Goal: Transaction & Acquisition: Purchase product/service

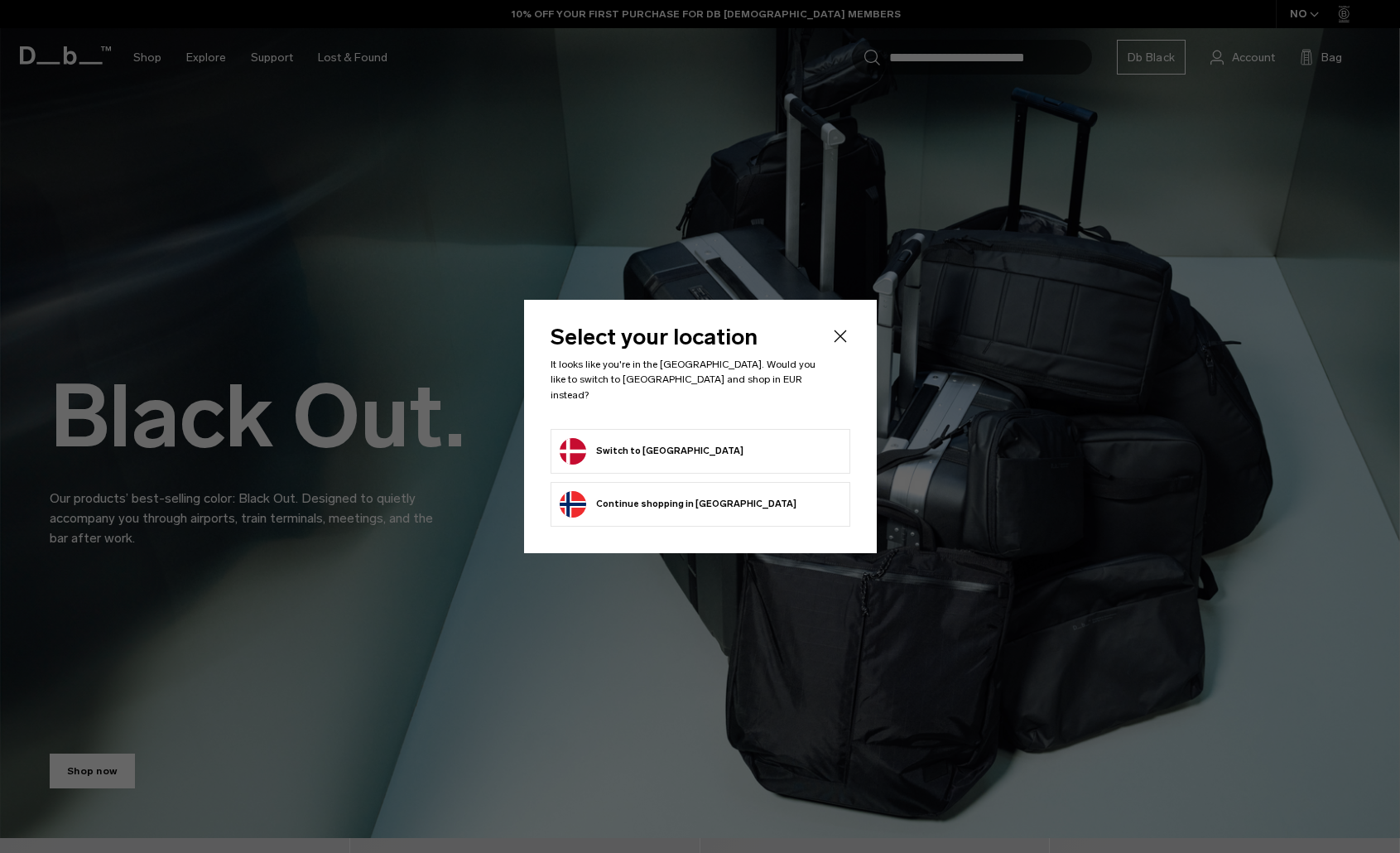
click at [788, 455] on form "Switch to [GEOGRAPHIC_DATA]" at bounding box center [700, 451] width 281 height 26
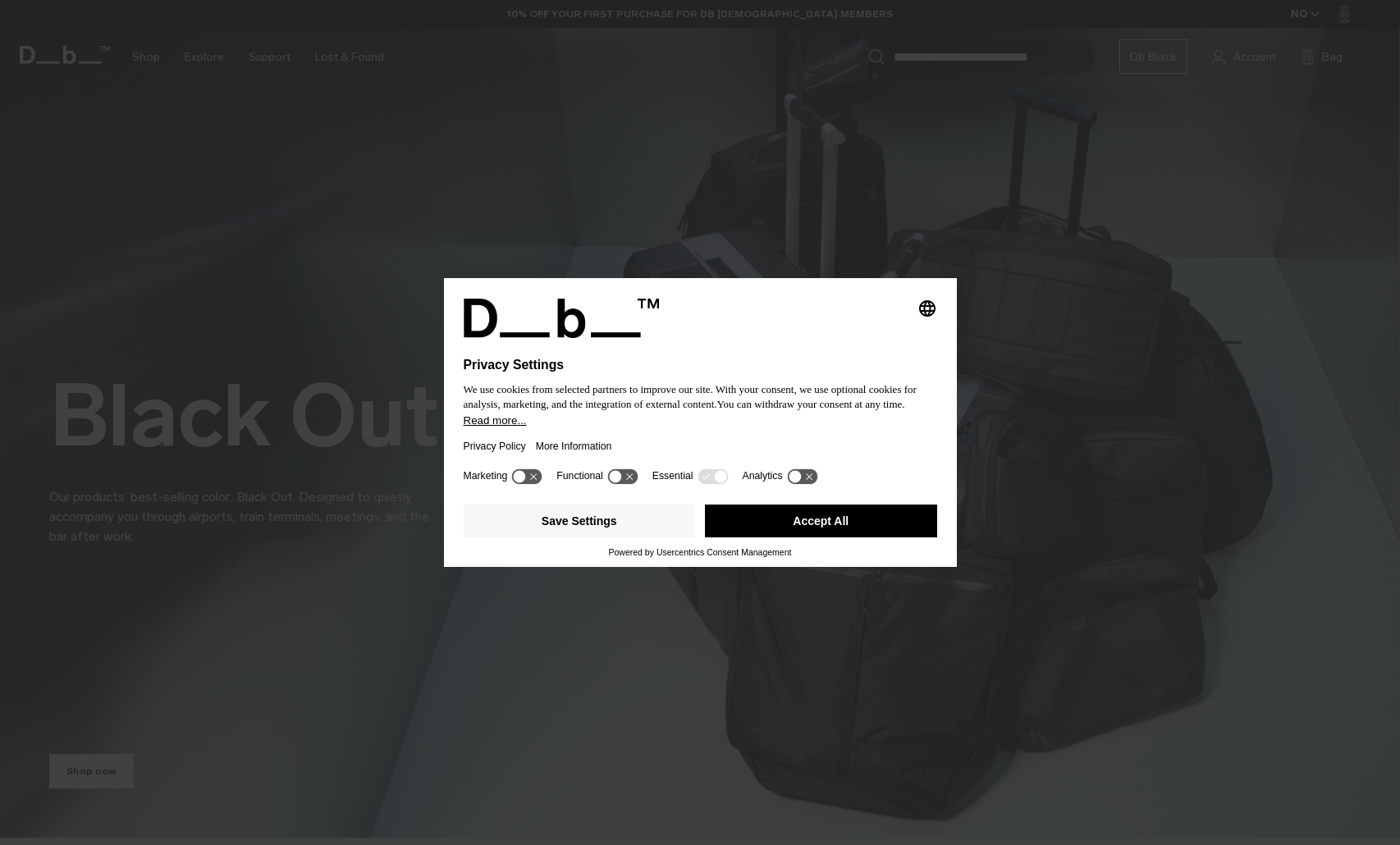
click at [847, 517] on button "Accept All" at bounding box center [821, 521] width 232 height 33
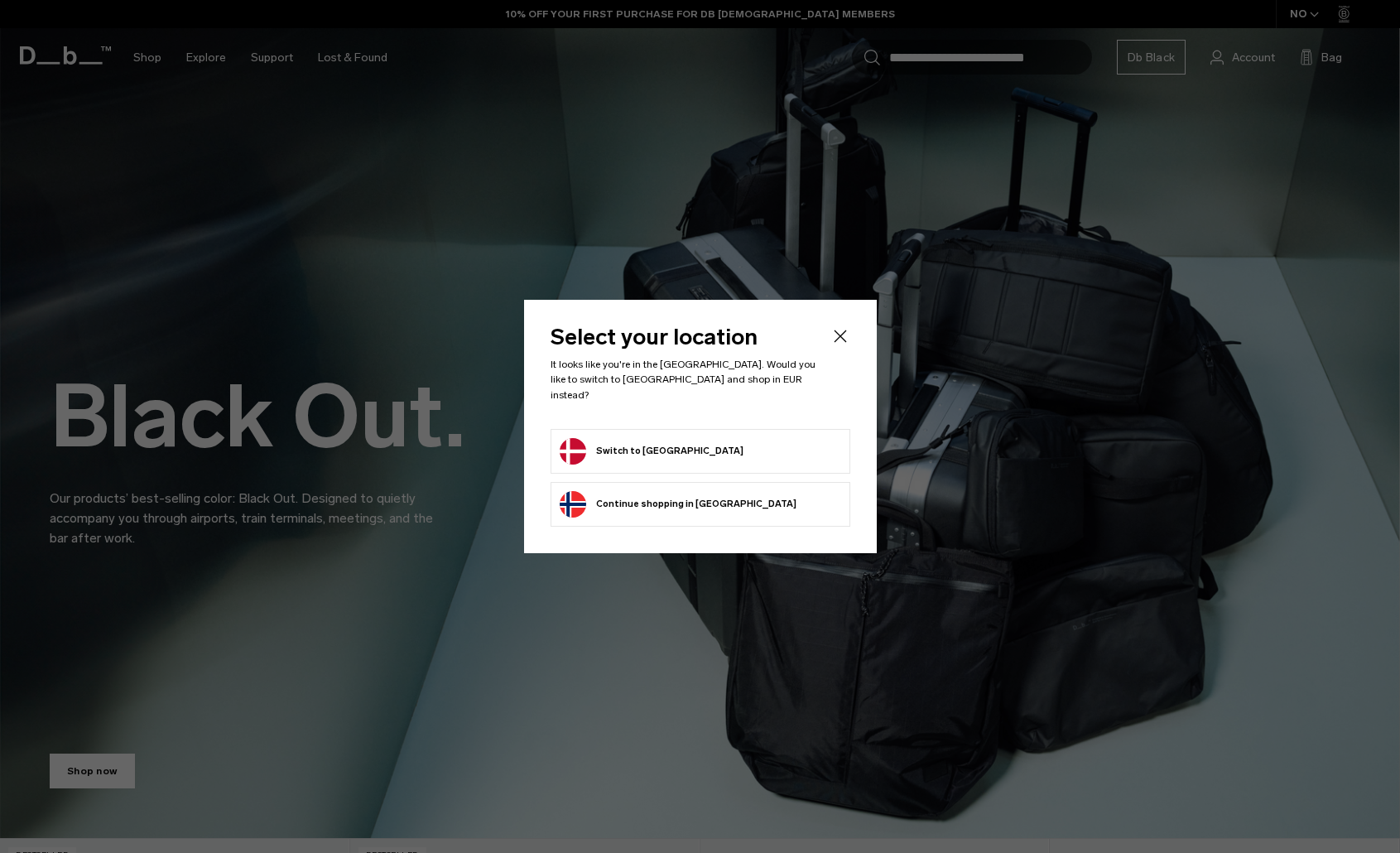
click at [835, 346] on icon "Close" at bounding box center [840, 336] width 19 height 20
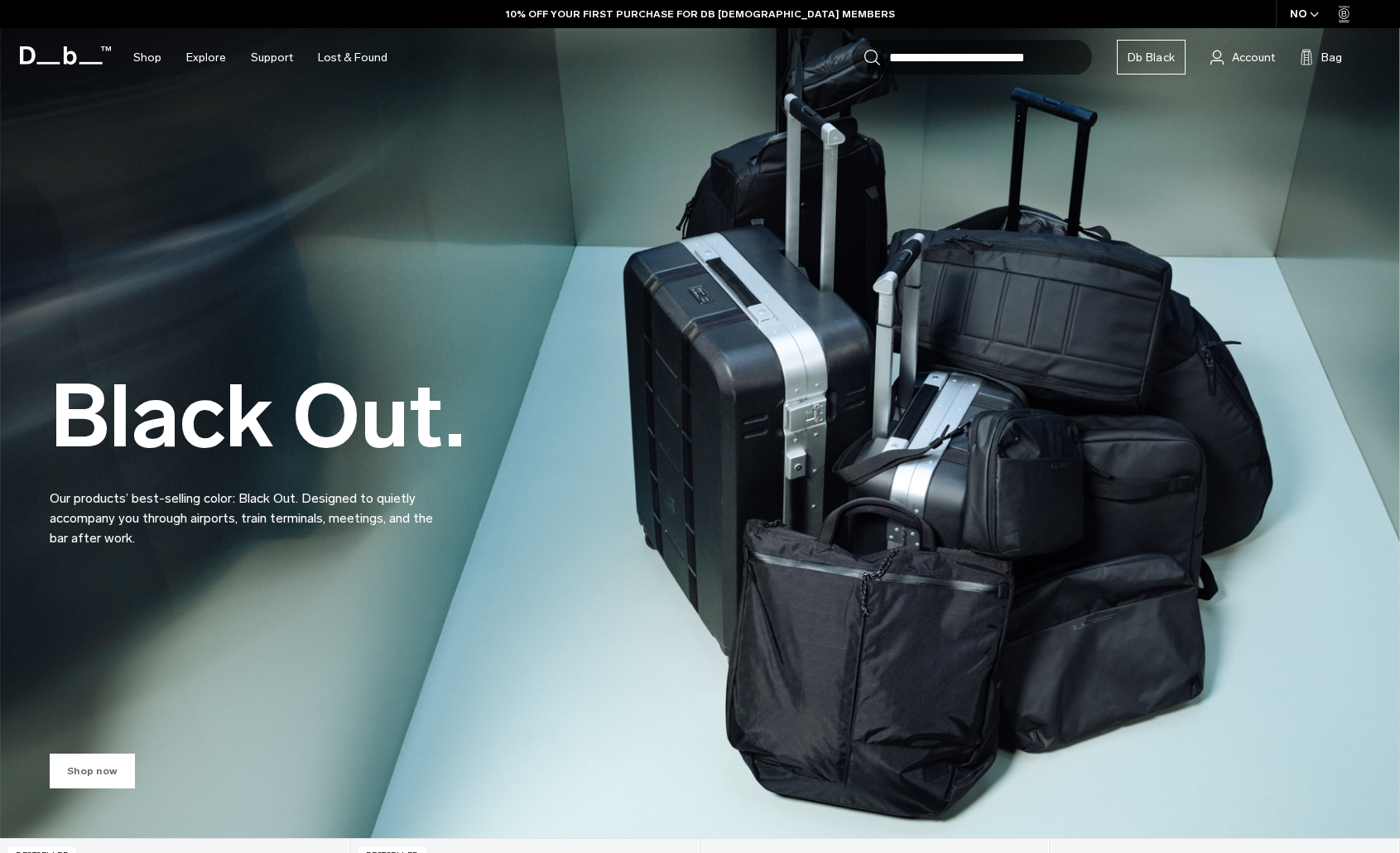
click at [103, 778] on link "Shop now" at bounding box center [92, 771] width 86 height 35
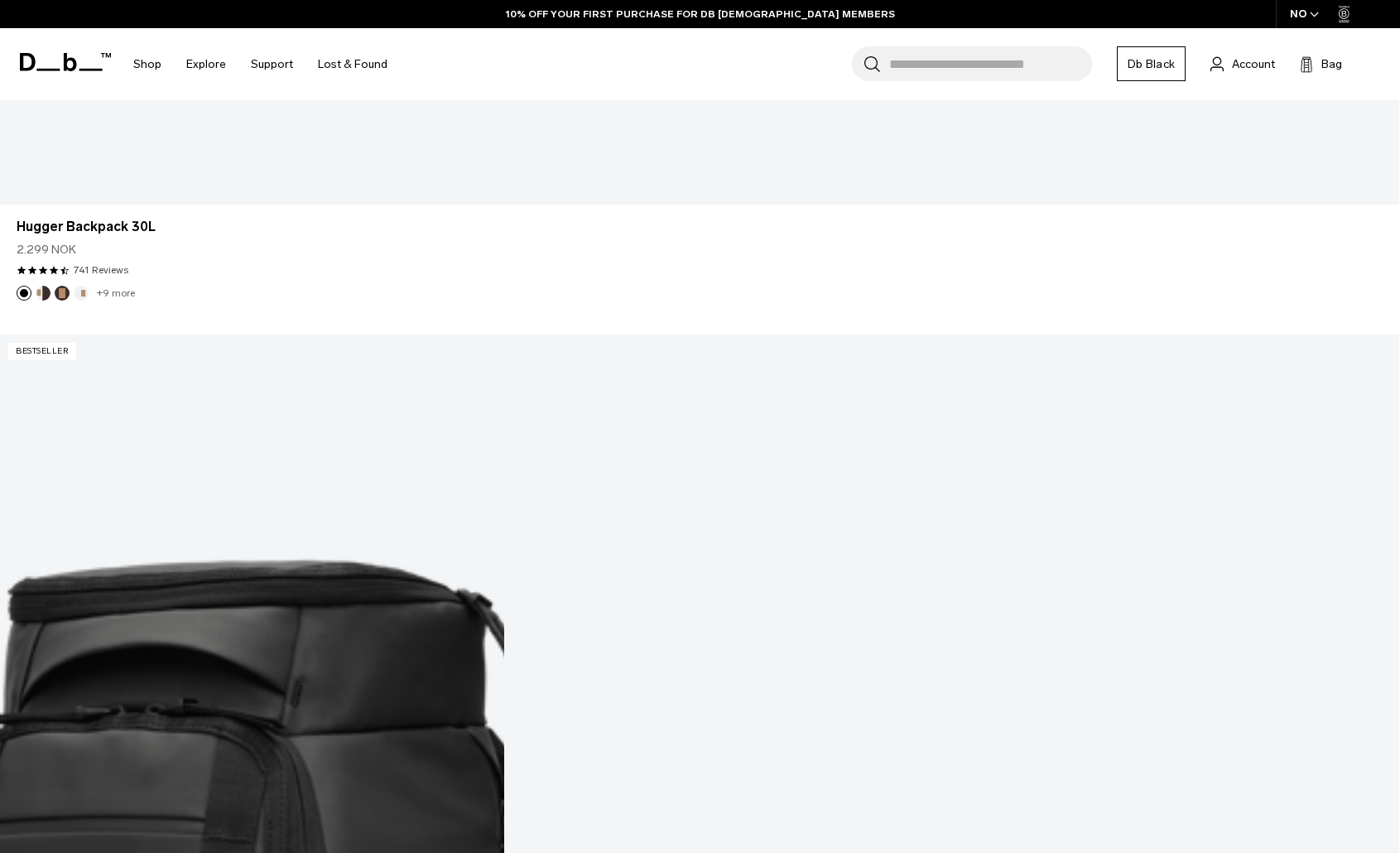
scroll to position [2071, 0]
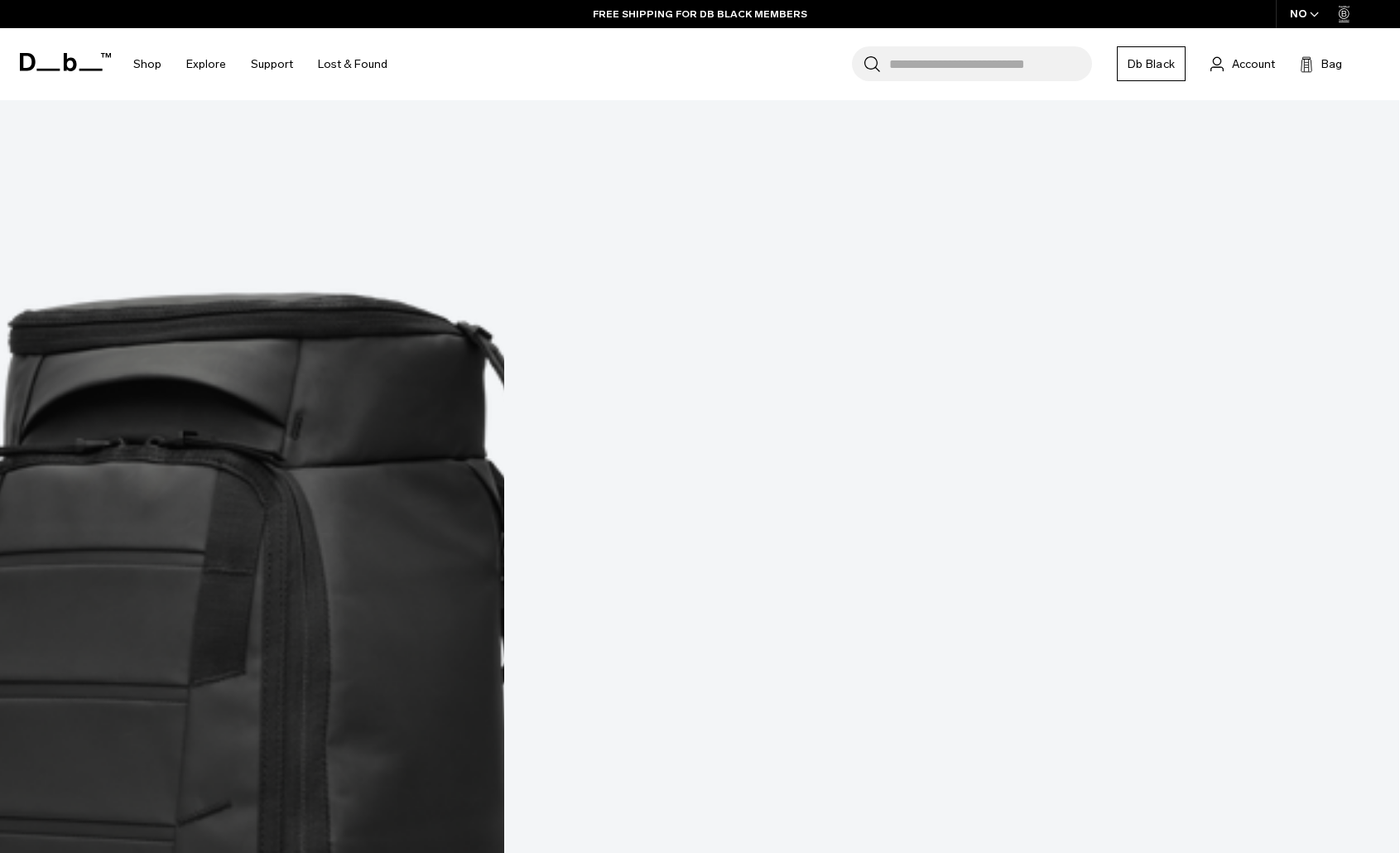
click at [1306, 9] on div "NO" at bounding box center [1305, 14] width 58 height 28
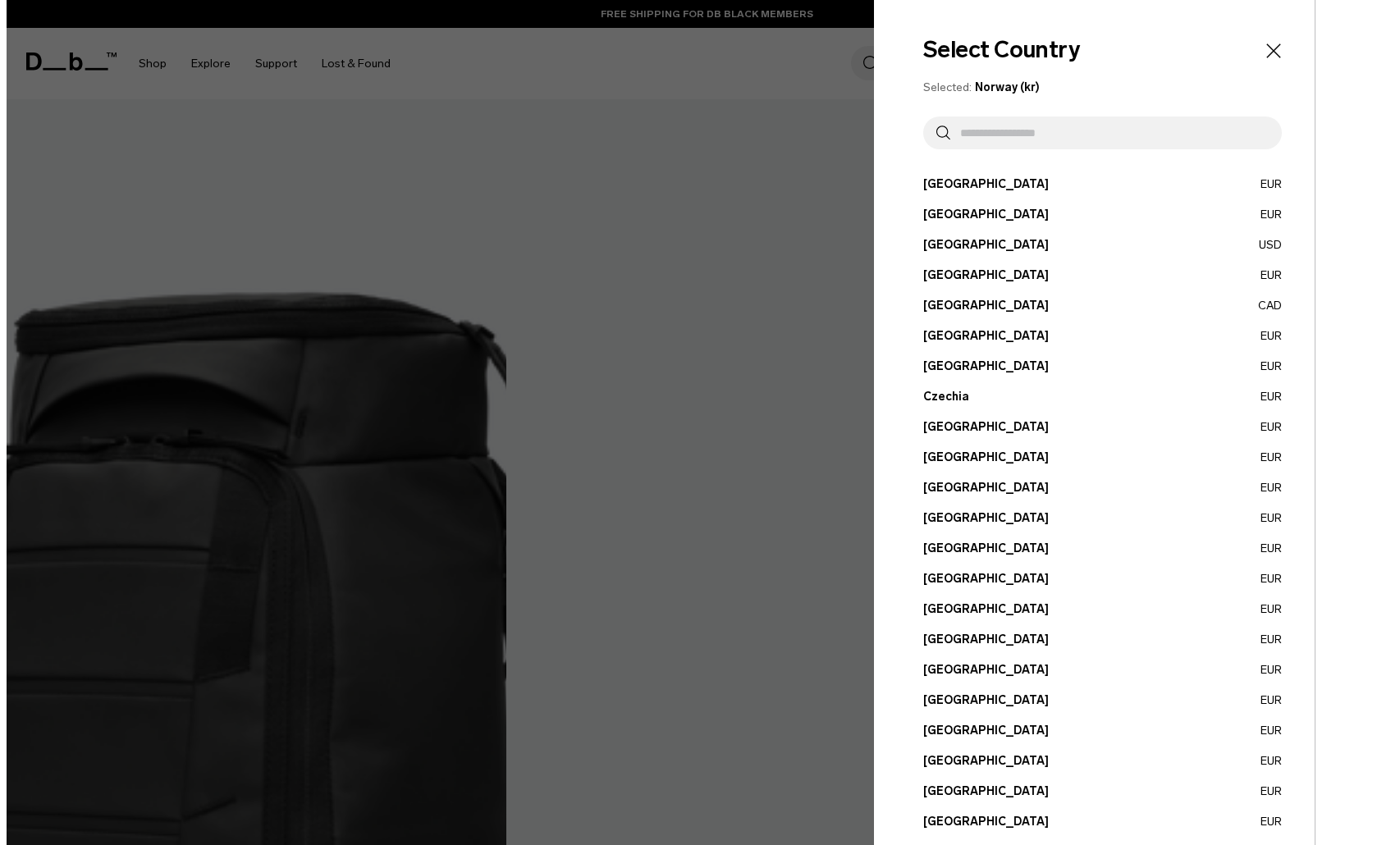
scroll to position [2068, 0]
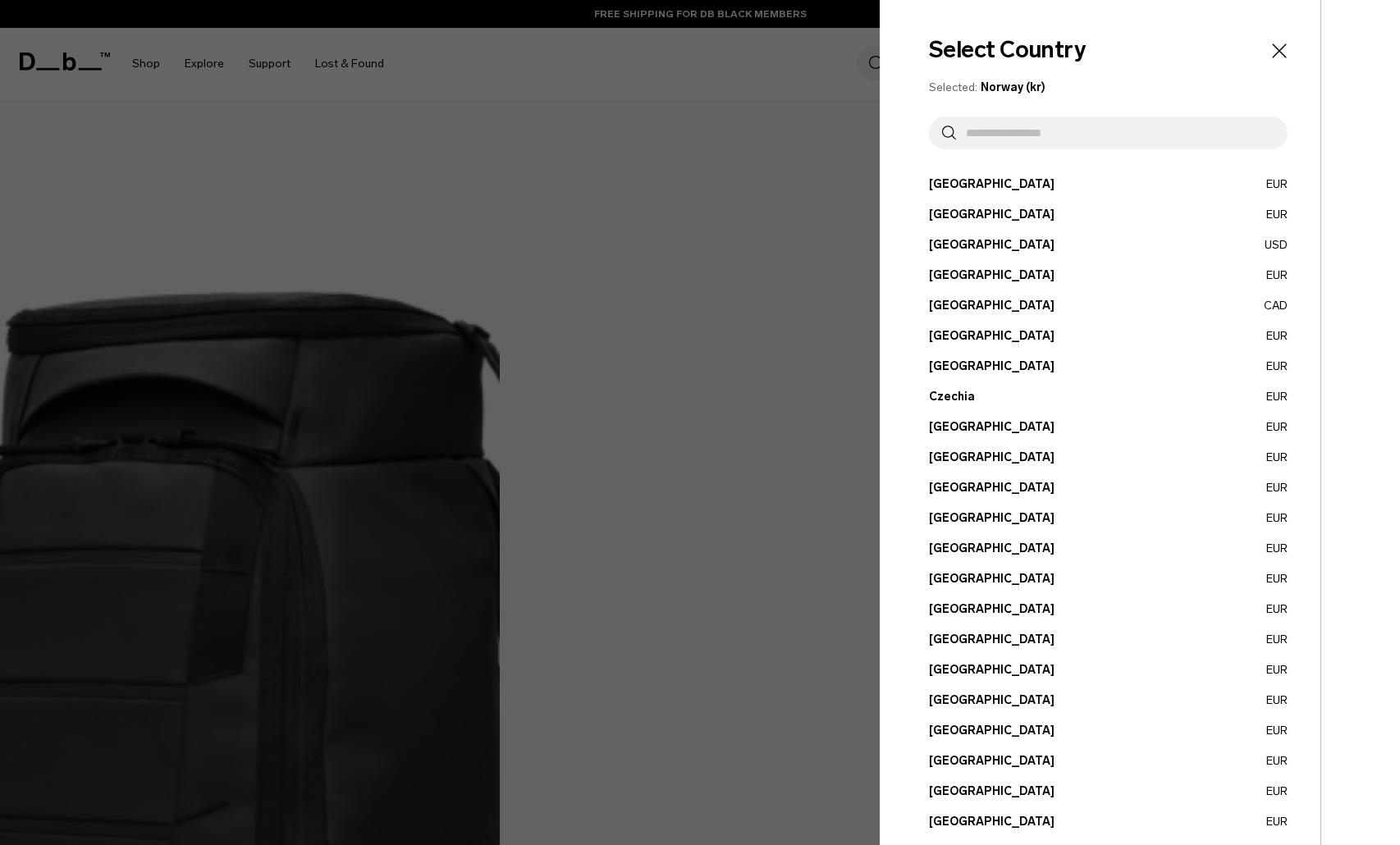
click at [945, 426] on button "Denmark EUR" at bounding box center [1108, 427] width 359 height 18
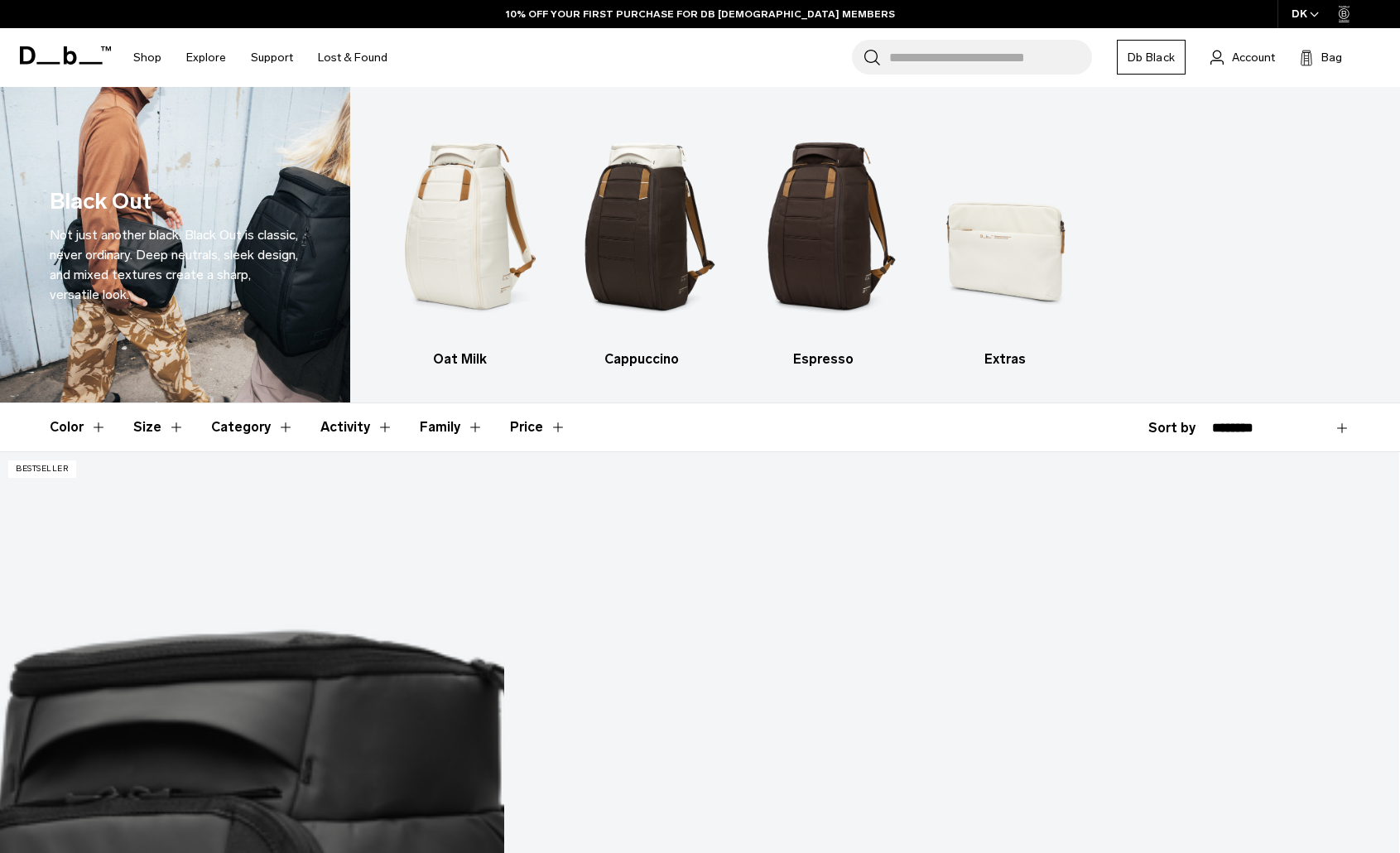
click at [1299, 12] on div "DK" at bounding box center [1306, 14] width 56 height 28
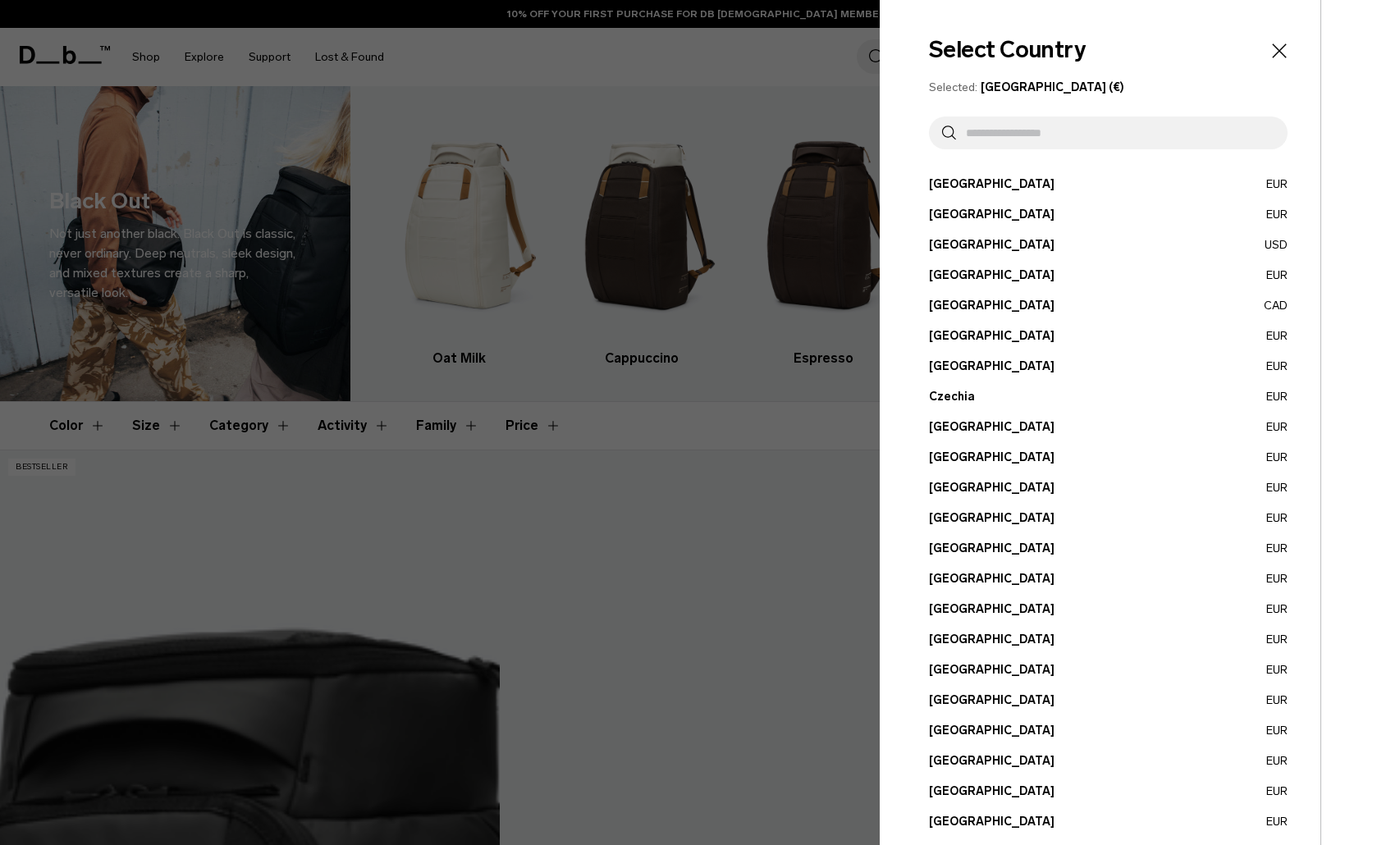
click at [1038, 86] on span "[GEOGRAPHIC_DATA] (€)" at bounding box center [1052, 87] width 144 height 14
click at [1272, 52] on icon "Close" at bounding box center [1278, 50] width 14 height 14
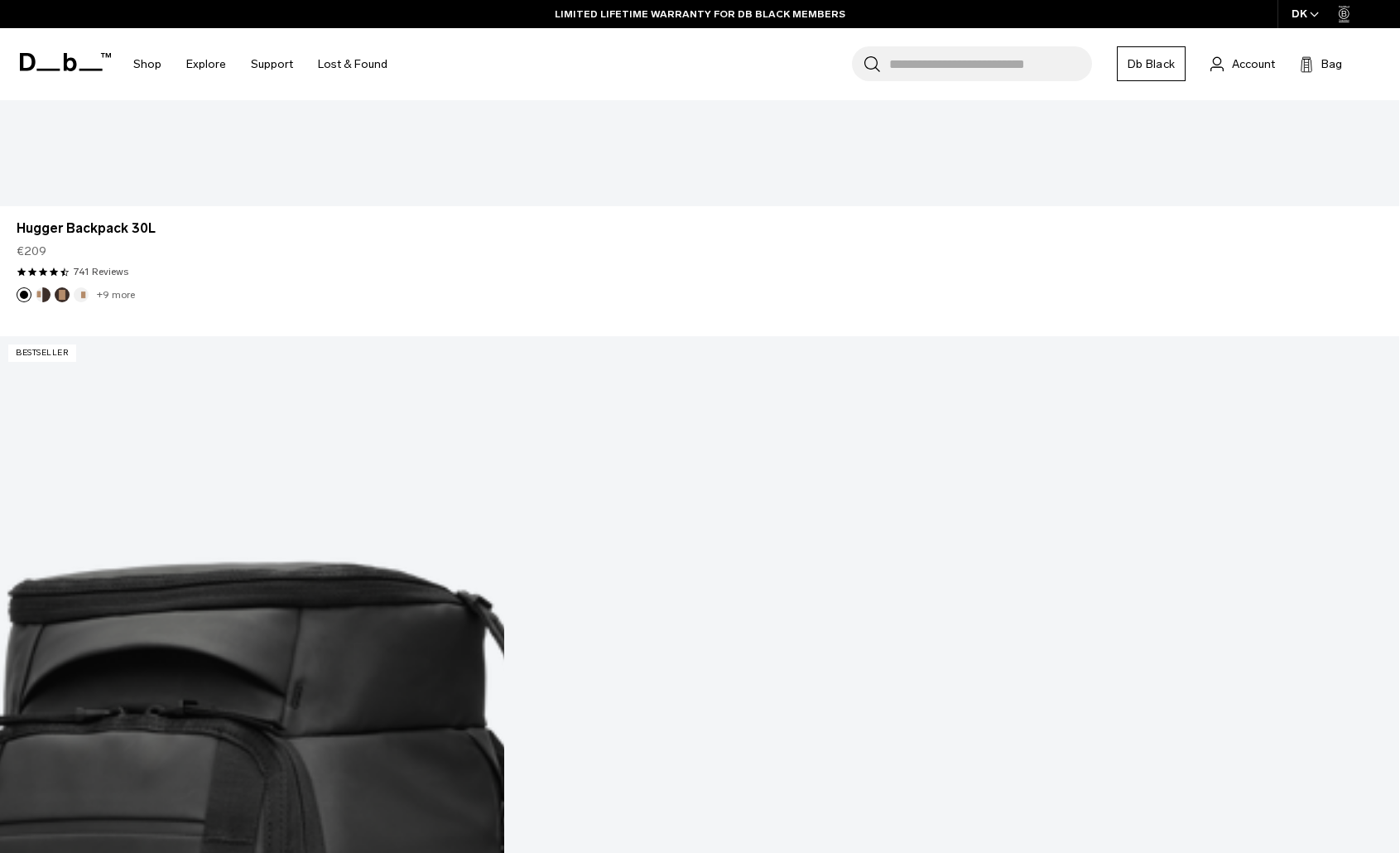
scroll to position [1988, 0]
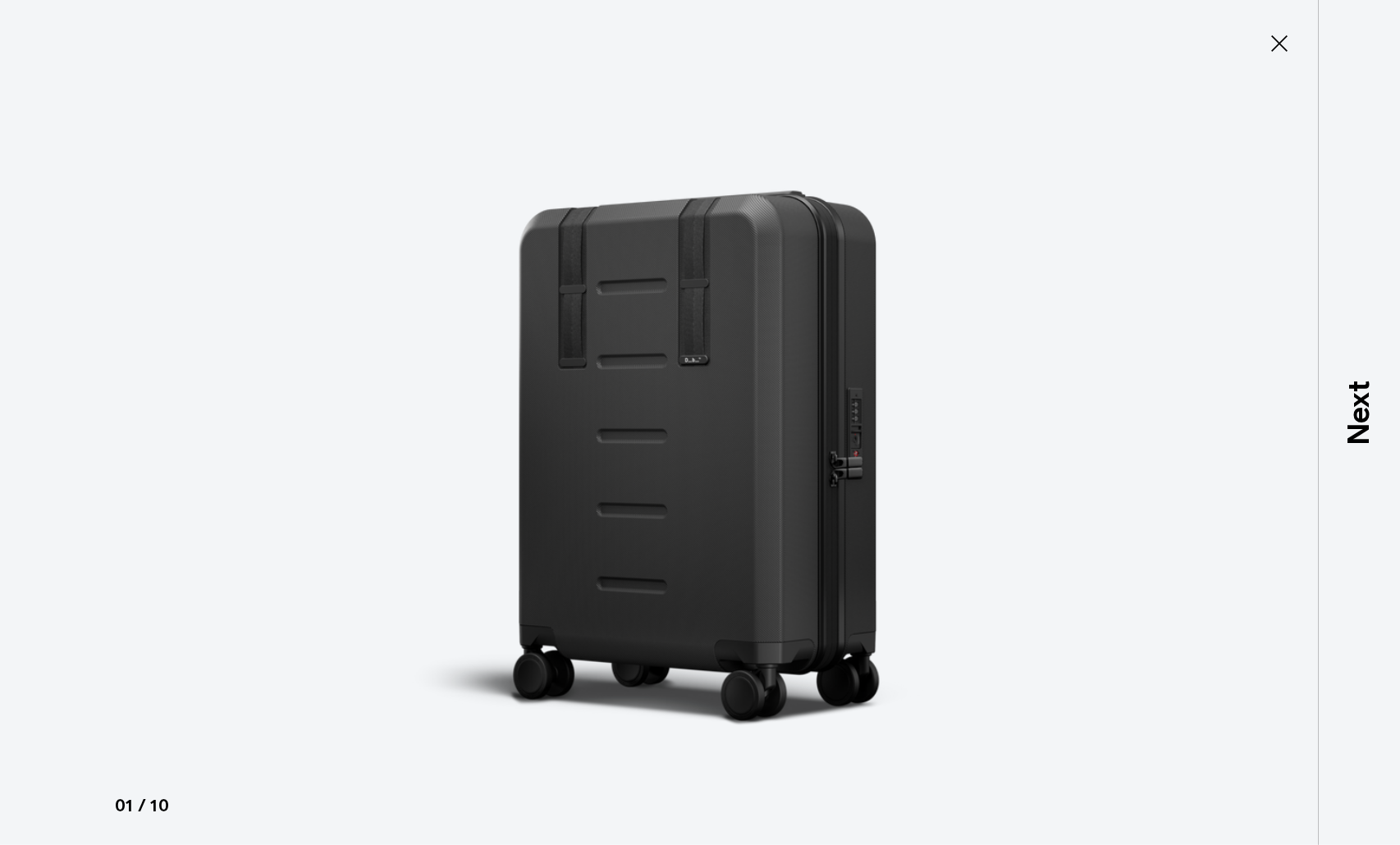
click at [1282, 46] on icon at bounding box center [1279, 44] width 17 height 17
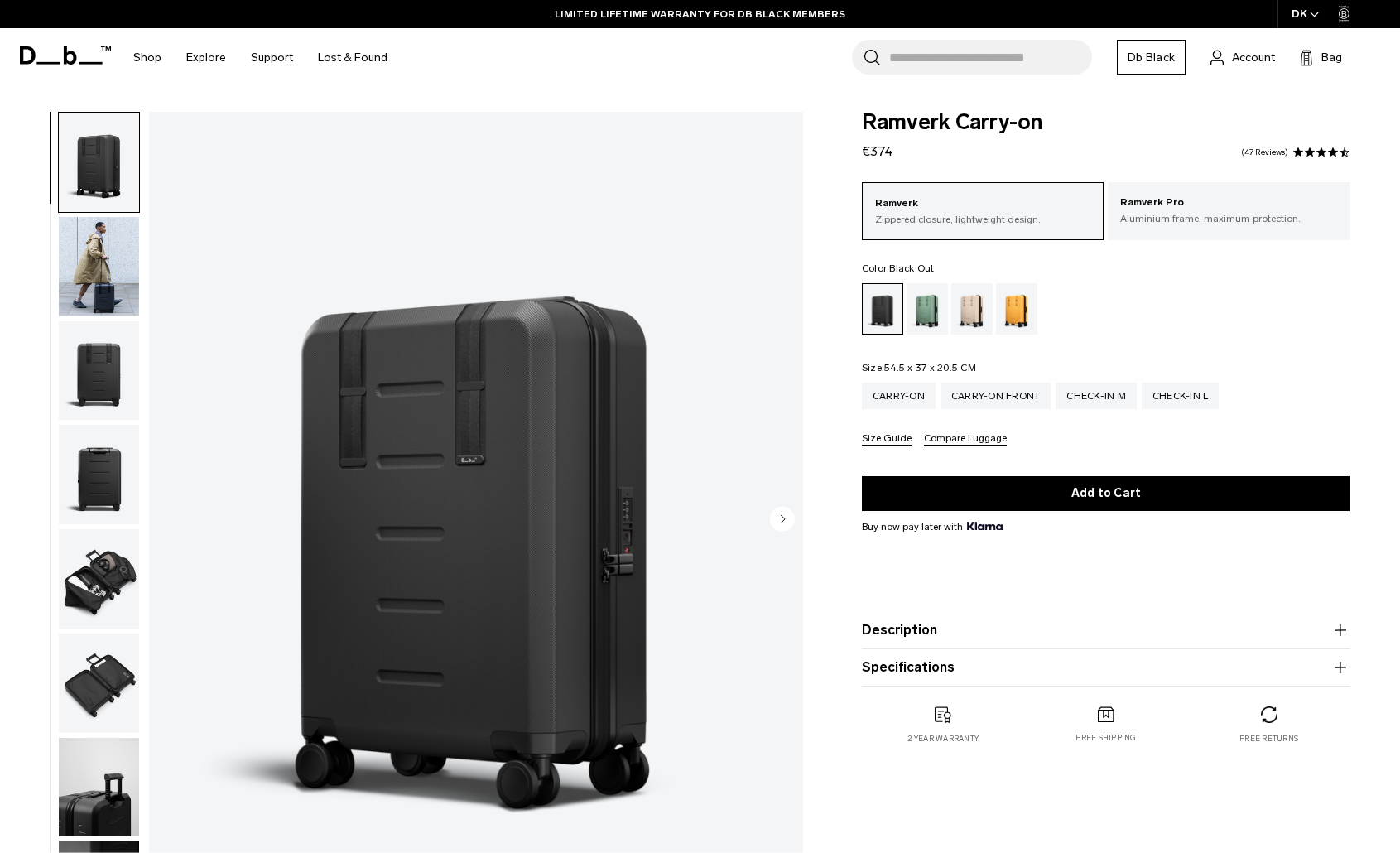
click at [109, 283] on img "button" at bounding box center [98, 266] width 81 height 99
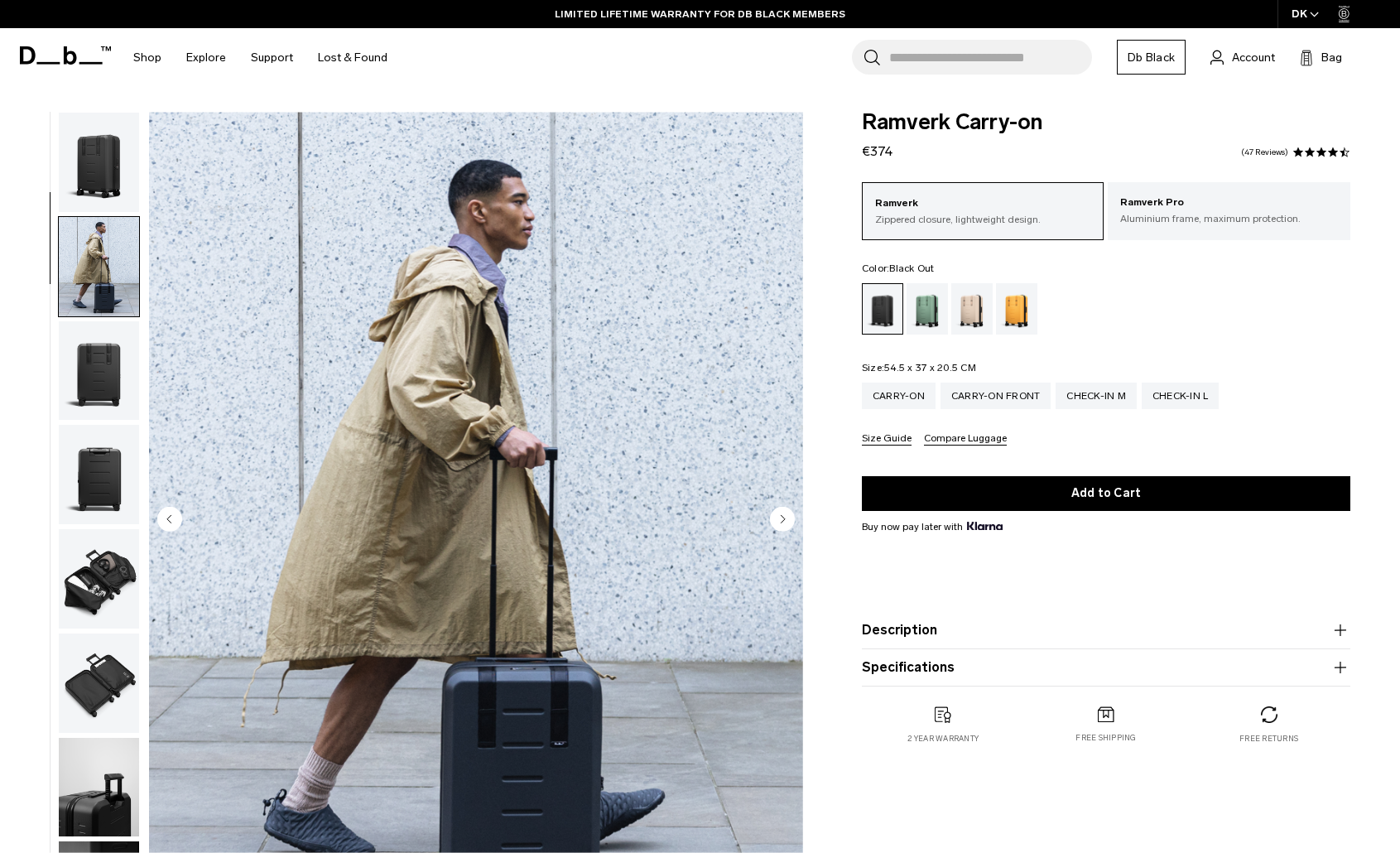
scroll to position [104, 0]
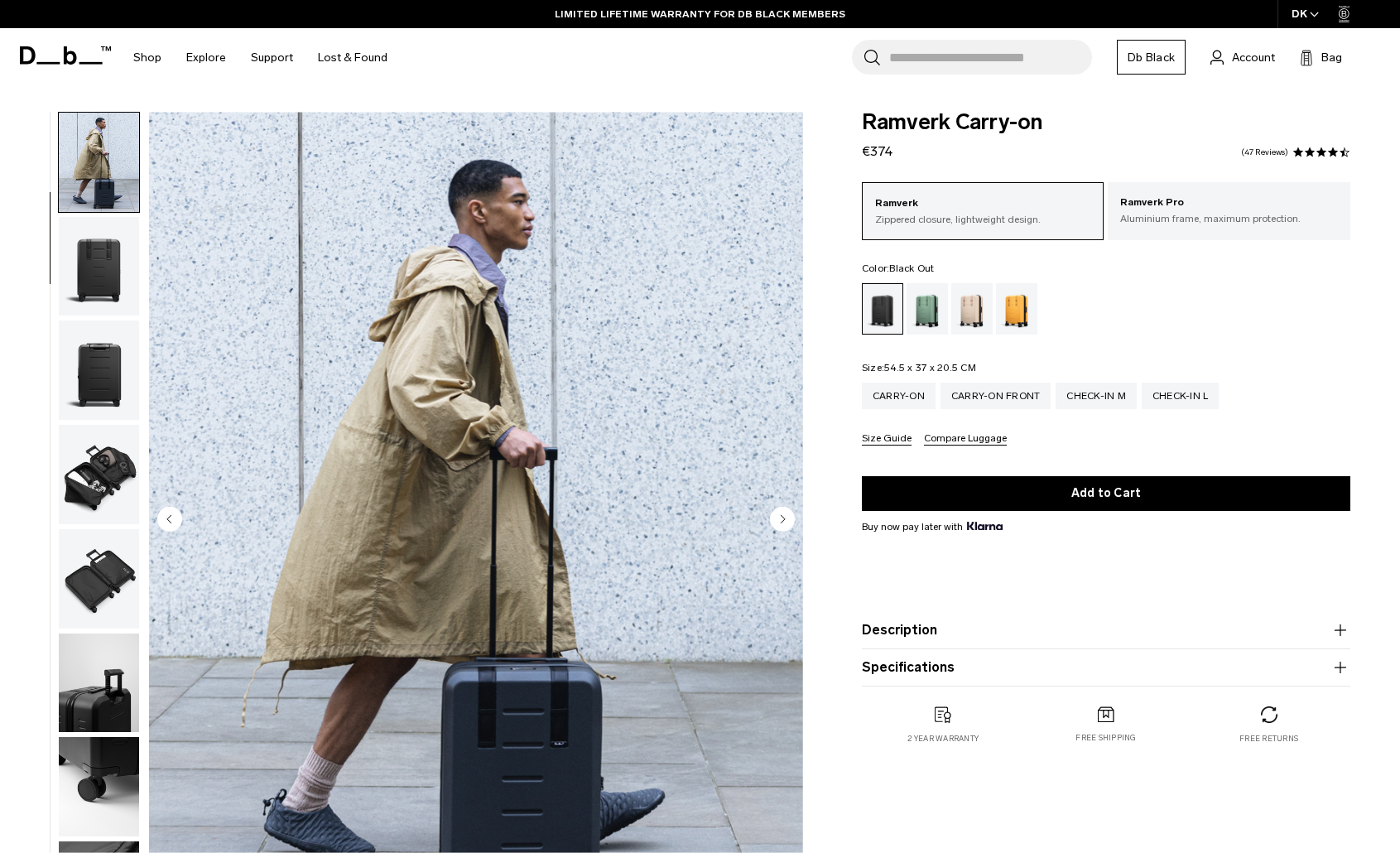
click at [102, 382] on img "button" at bounding box center [98, 370] width 81 height 99
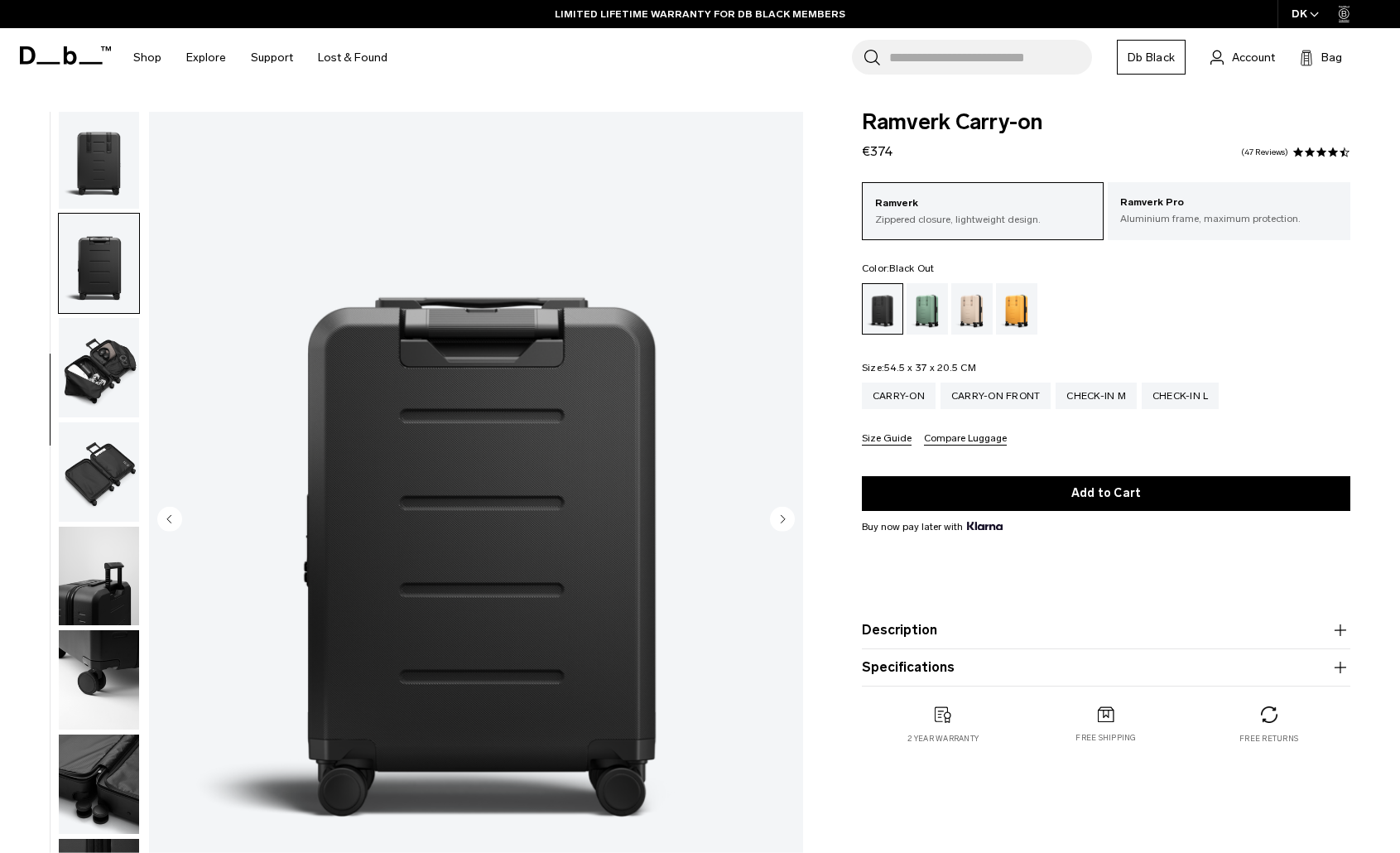
scroll to position [221, 0]
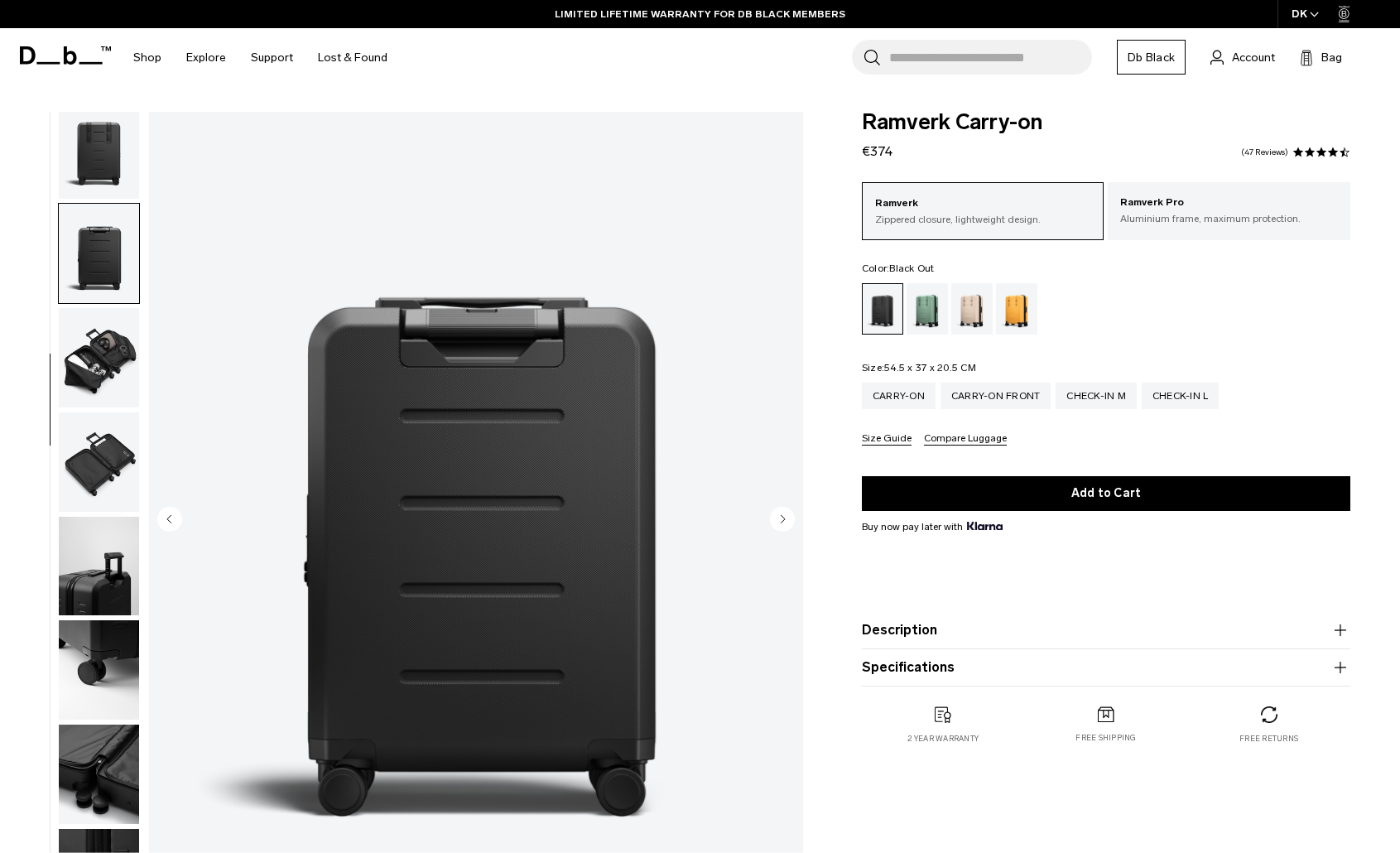
click at [90, 357] on img "button" at bounding box center [98, 357] width 81 height 99
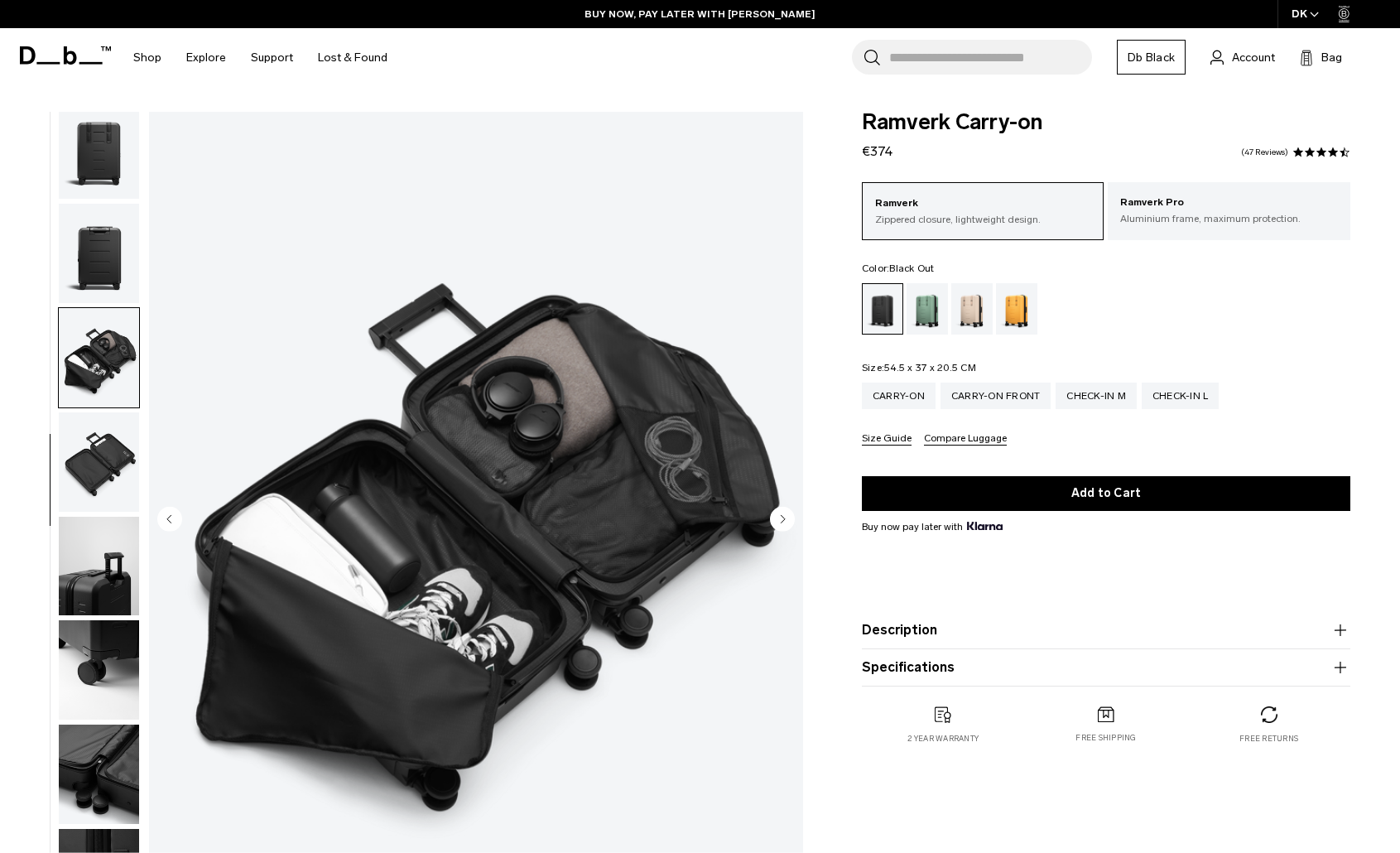
click at [87, 471] on img "button" at bounding box center [98, 462] width 81 height 99
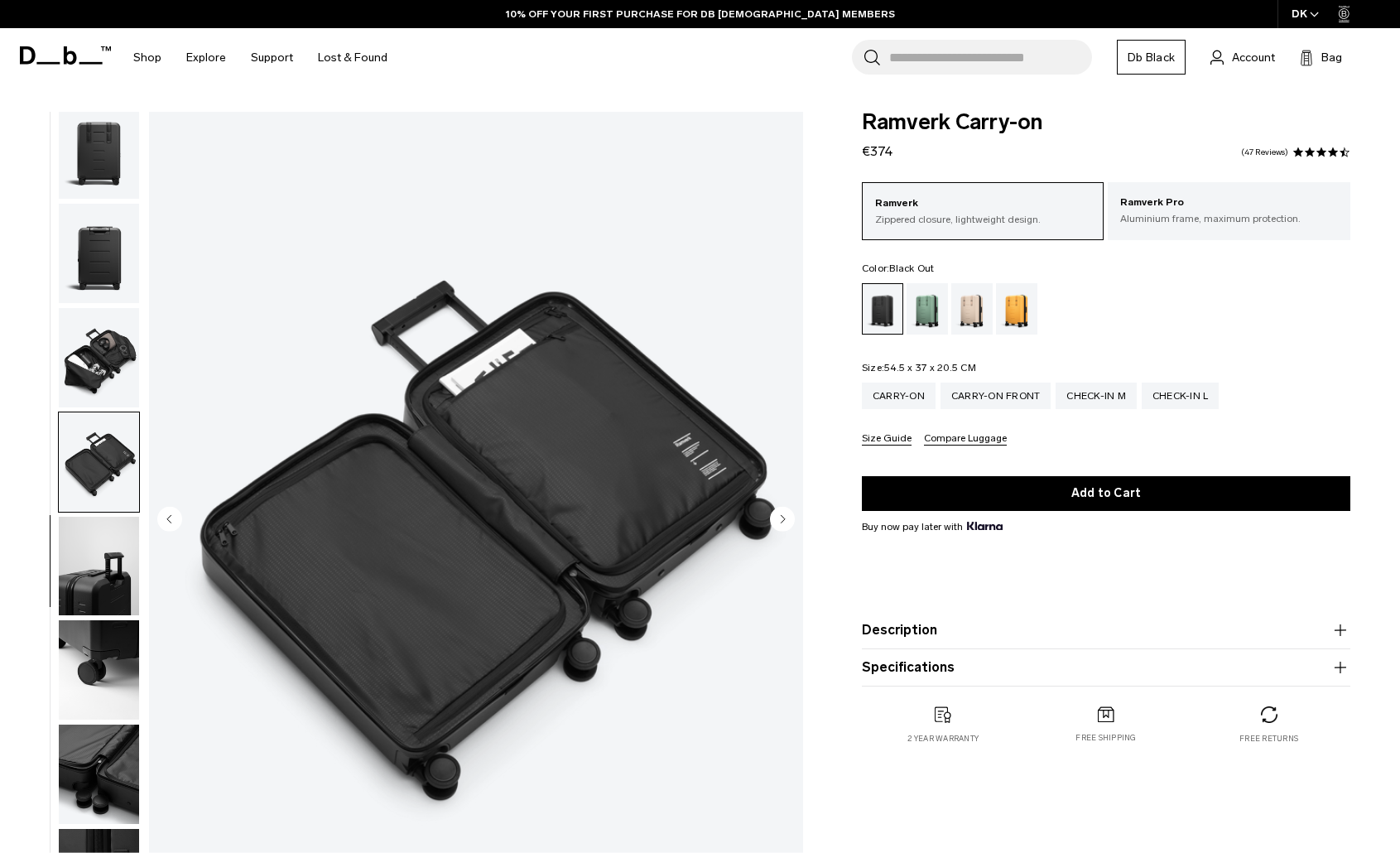
click at [108, 585] on img "button" at bounding box center [98, 566] width 81 height 99
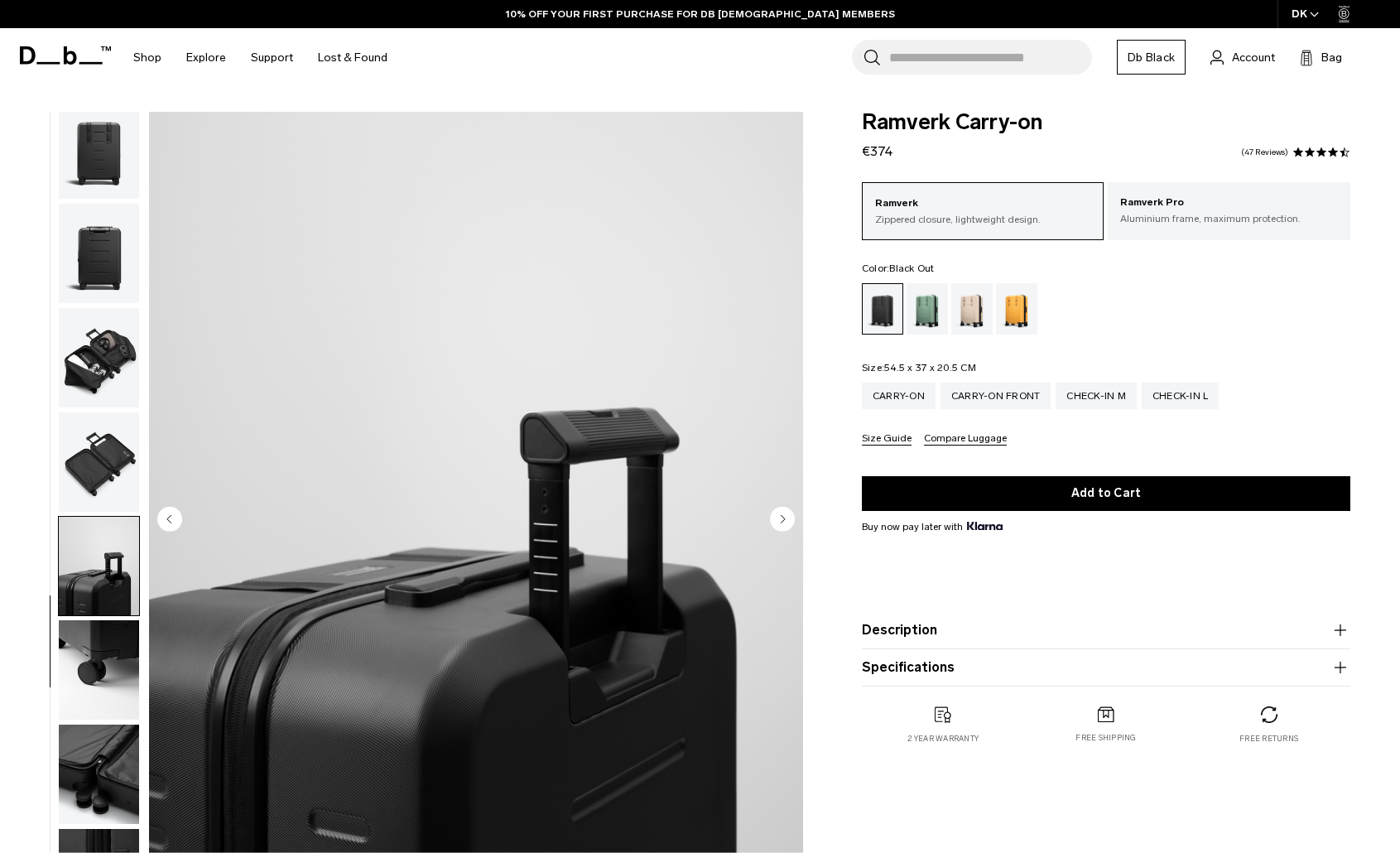
click at [110, 555] on img "button" at bounding box center [98, 566] width 81 height 99
click at [99, 457] on img "button" at bounding box center [98, 462] width 81 height 99
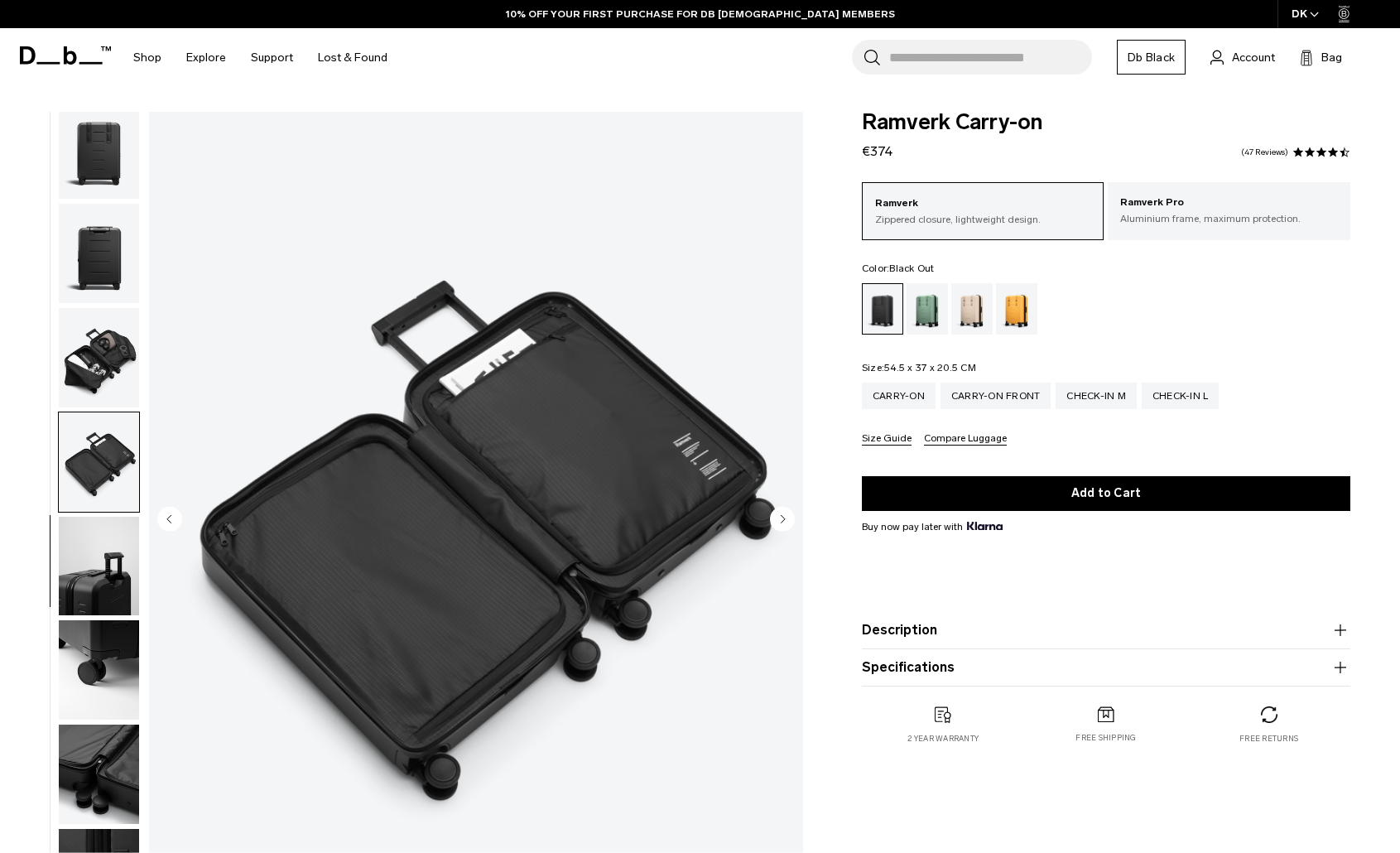
click at [90, 374] on img "button" at bounding box center [98, 357] width 81 height 99
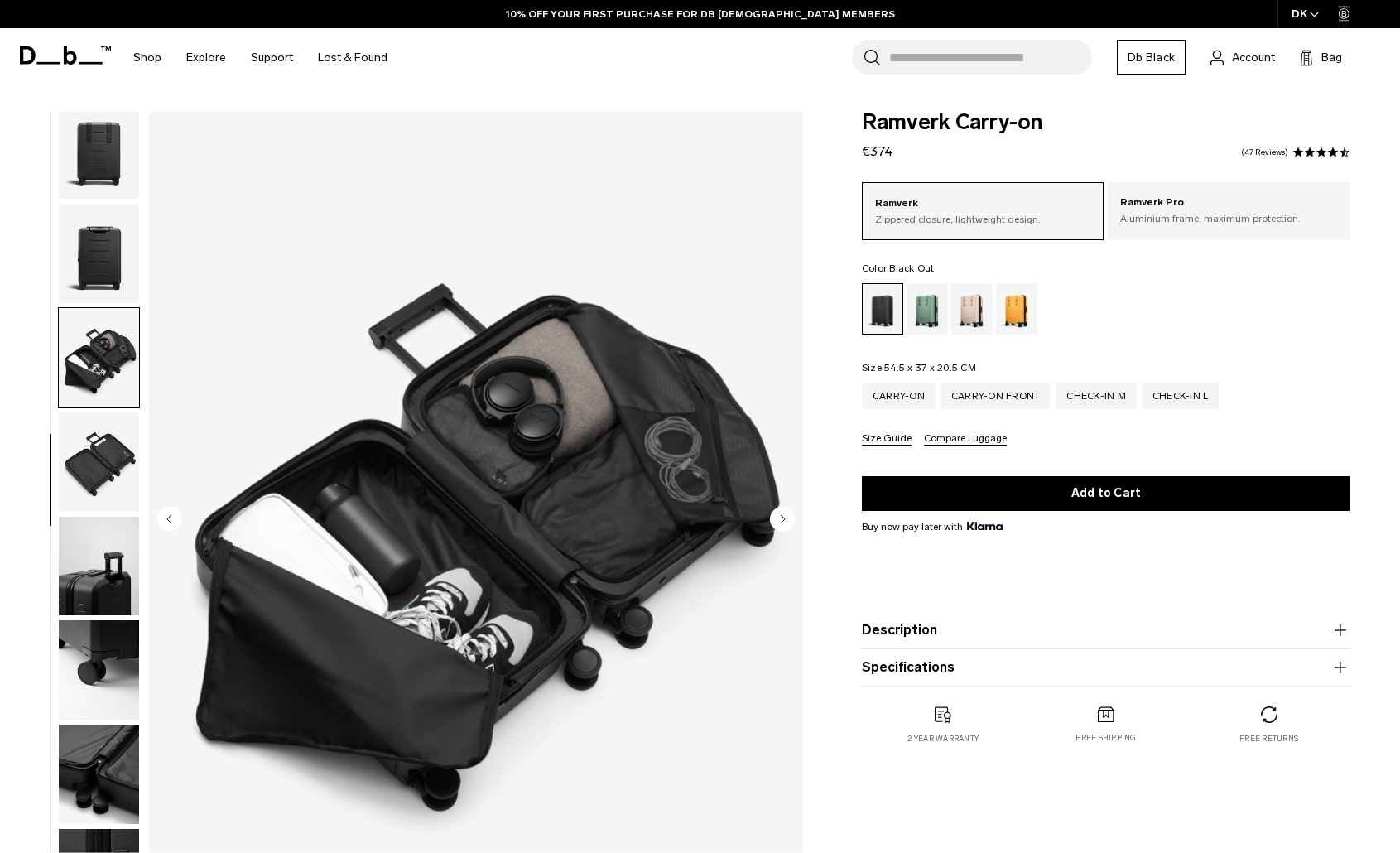
click at [90, 374] on img "button" at bounding box center [98, 357] width 81 height 99
click at [86, 307] on button "button" at bounding box center [98, 357] width 82 height 101
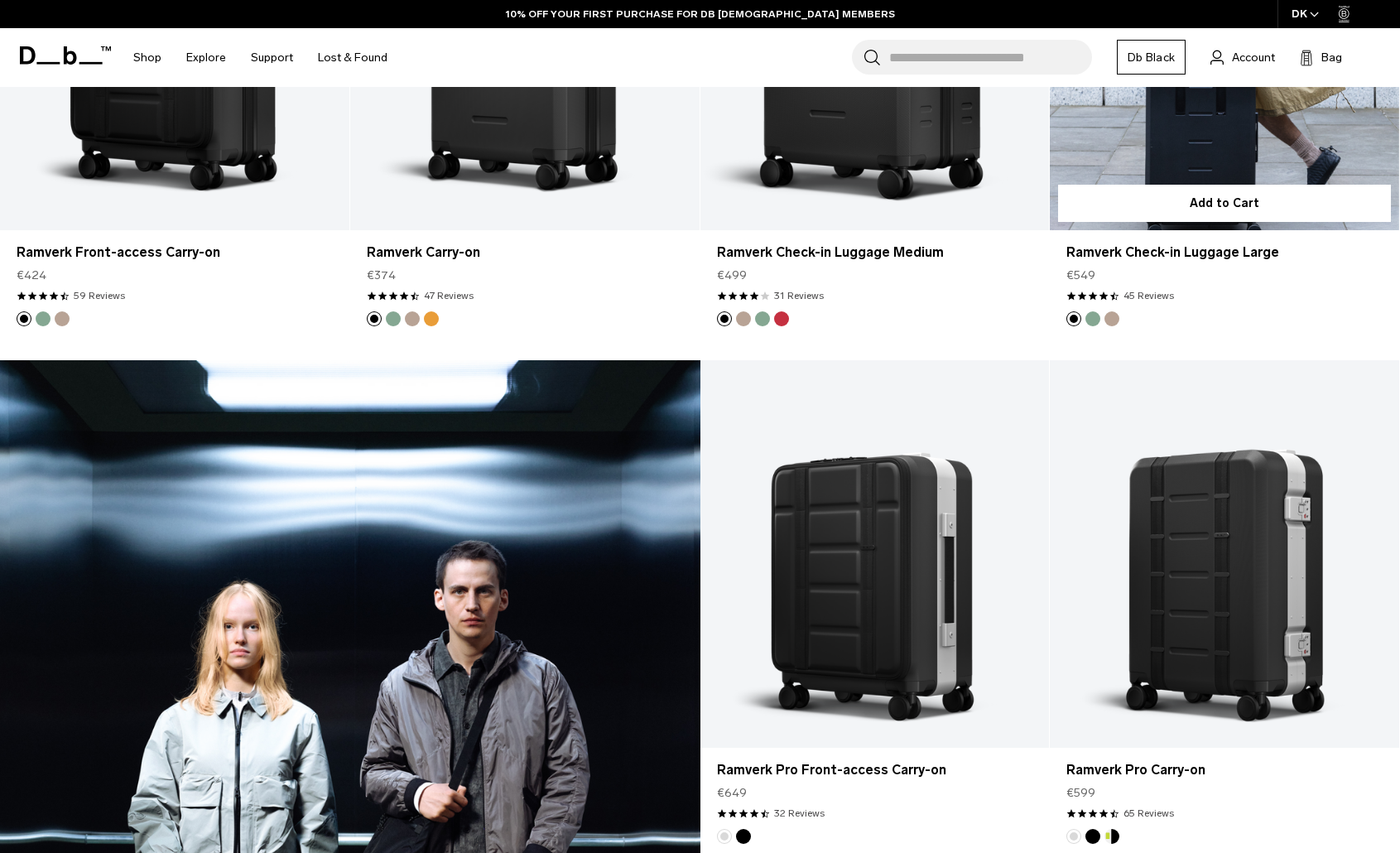
scroll to position [1988, 0]
